Goal: Transaction & Acquisition: Purchase product/service

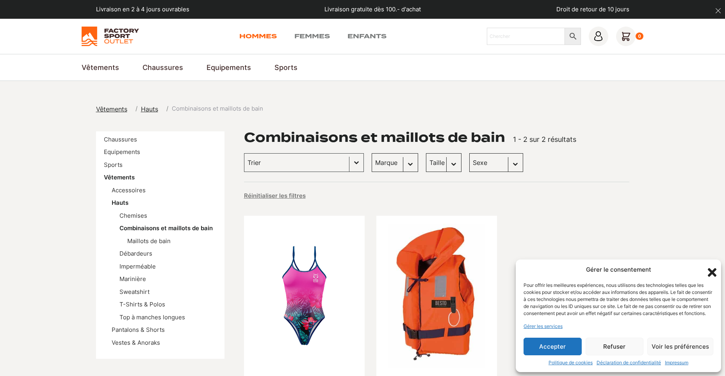
click at [260, 36] on link "Hommes" at bounding box center [257, 36] width 37 height 9
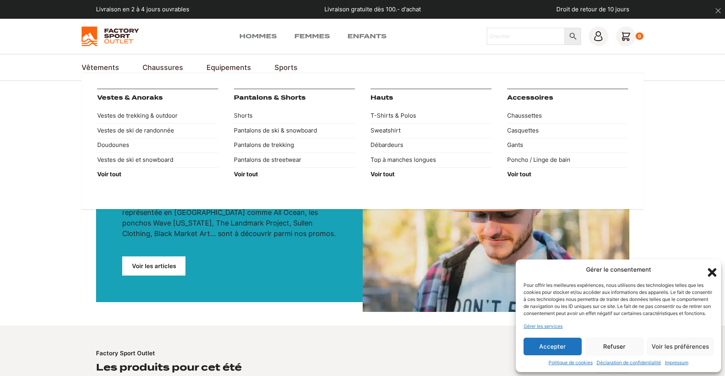
click at [112, 72] on link "Vêtements" at bounding box center [100, 67] width 37 height 11
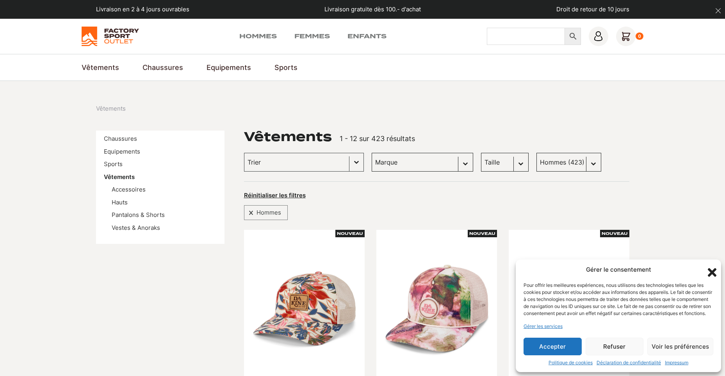
click at [499, 40] on input "Chercher" at bounding box center [526, 36] width 78 height 17
type input "maillot [PERSON_NAME]"
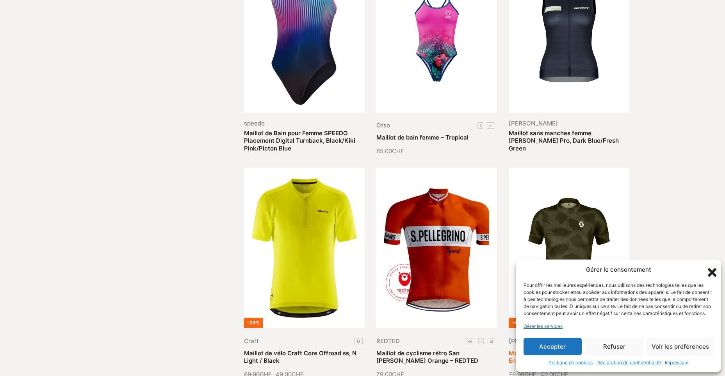
scroll to position [273, 0]
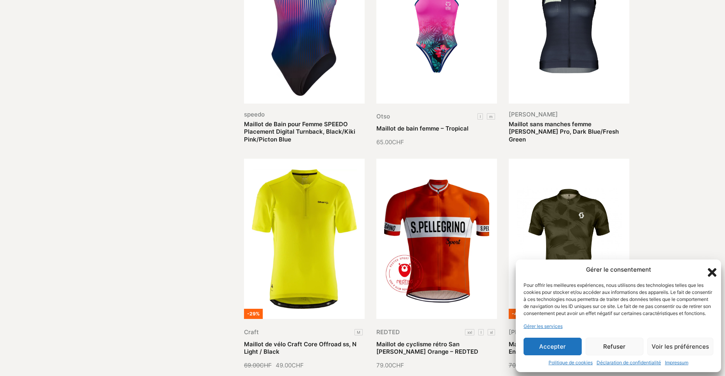
click at [554, 351] on button "Accepter" at bounding box center [553, 346] width 58 height 18
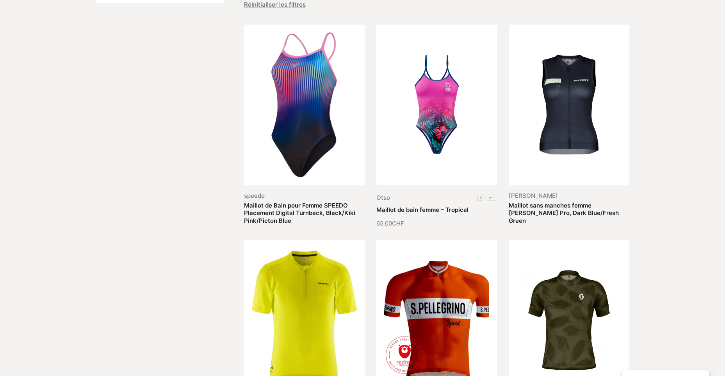
scroll to position [0, 0]
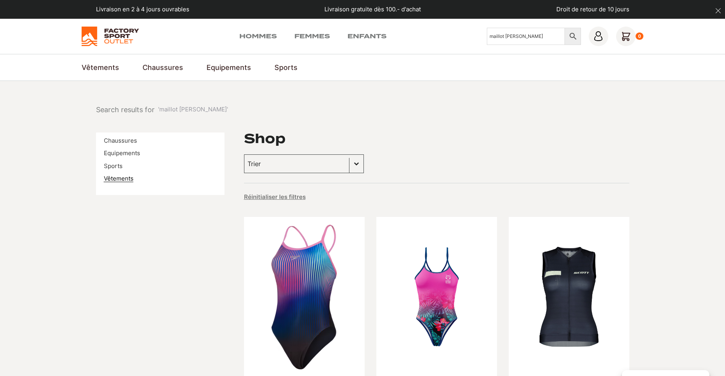
click at [107, 180] on link "Vêtements" at bounding box center [119, 178] width 30 height 7
